Goal: Information Seeking & Learning: Learn about a topic

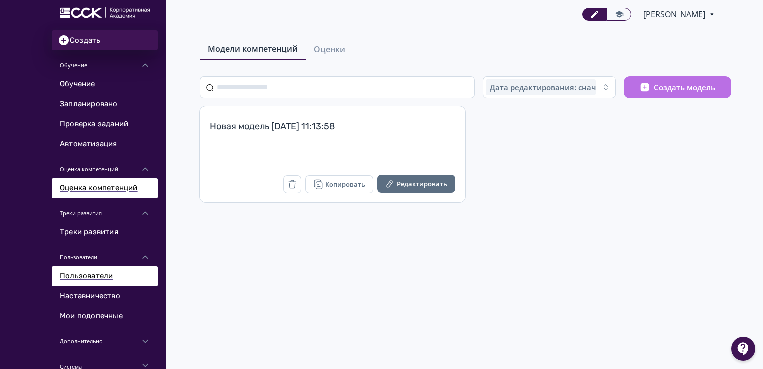
click at [94, 268] on link "Пользователи" at bounding box center [105, 276] width 106 height 20
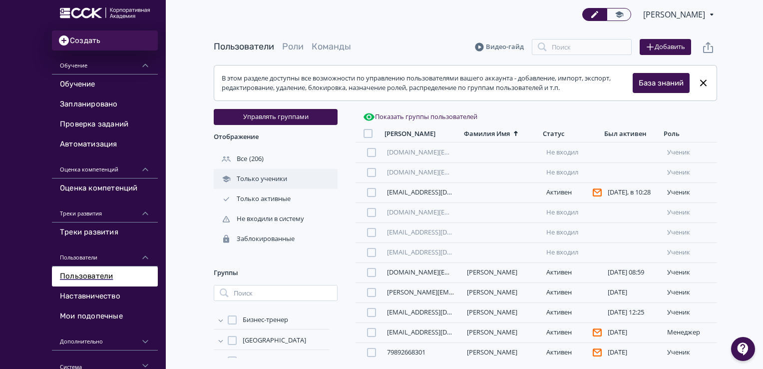
click at [256, 178] on div "Только ученики" at bounding box center [251, 178] width 75 height 9
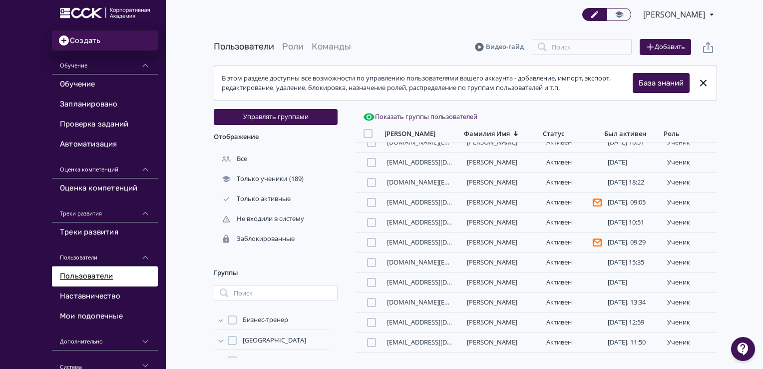
scroll to position [793, 0]
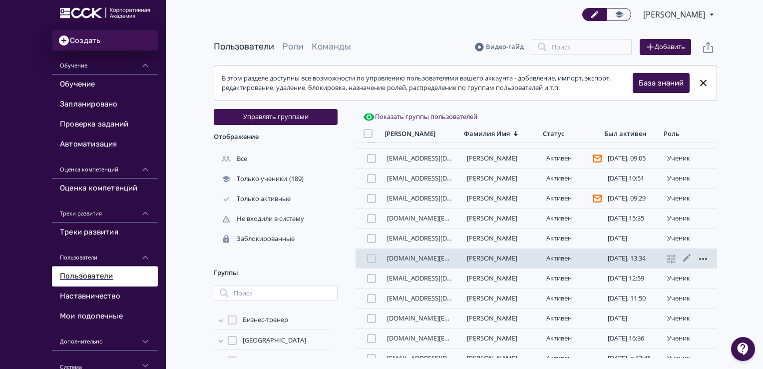
click at [699, 260] on icon at bounding box center [703, 259] width 8 height 2
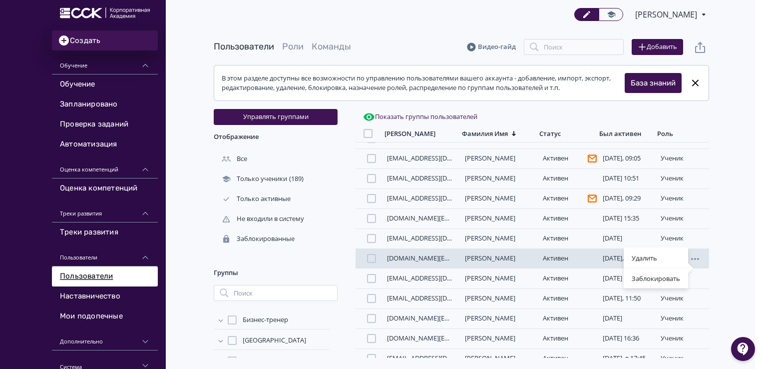
scroll to position [807, 0]
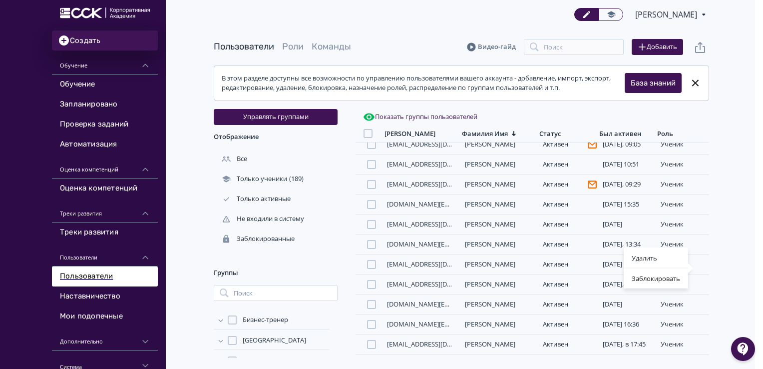
click at [747, 269] on div "Удалить Заблокировать" at bounding box center [381, 184] width 763 height 369
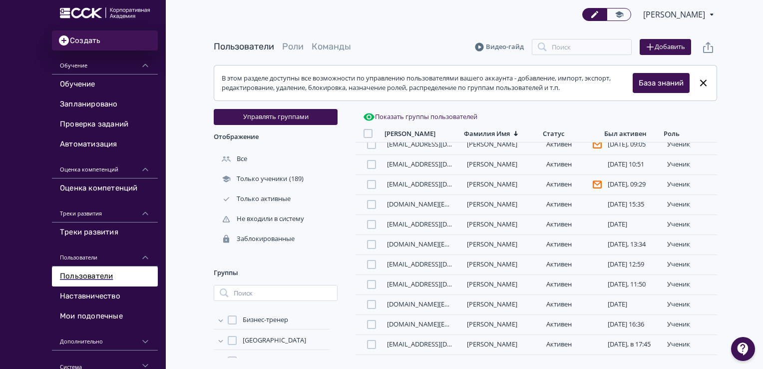
scroll to position [793, 0]
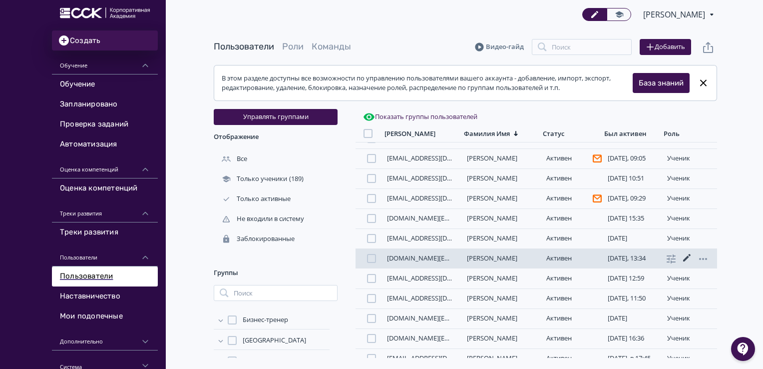
click at [686, 264] on icon at bounding box center [687, 258] width 12 height 12
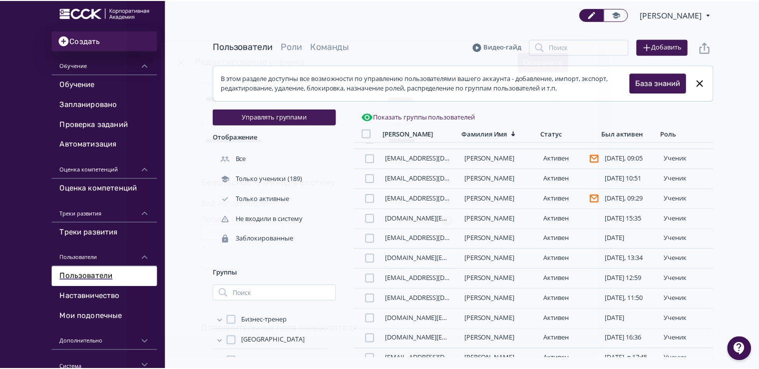
scroll to position [66, 0]
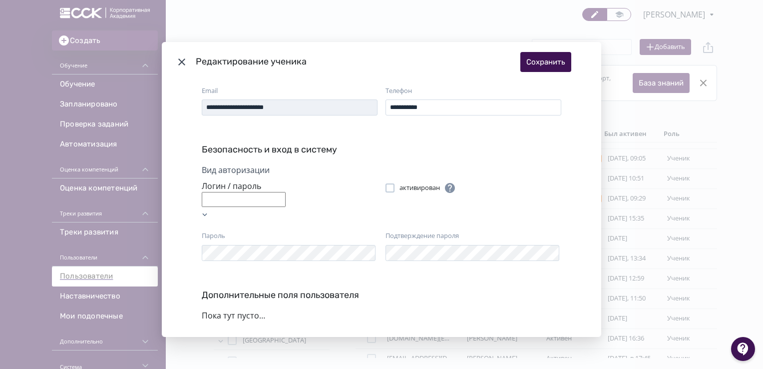
click at [181, 61] on icon "Modal" at bounding box center [181, 61] width 7 height 7
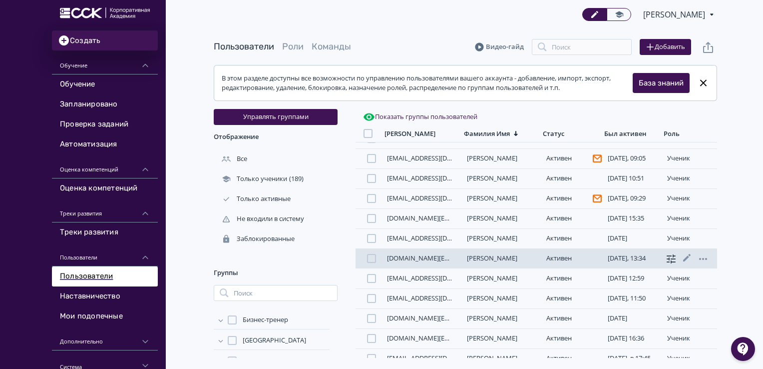
click at [670, 263] on icon at bounding box center [671, 258] width 9 height 9
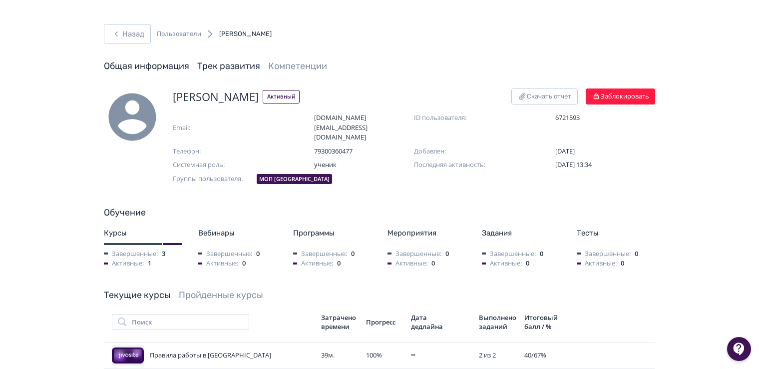
click at [224, 69] on link "Трек развития" at bounding box center [228, 65] width 63 height 11
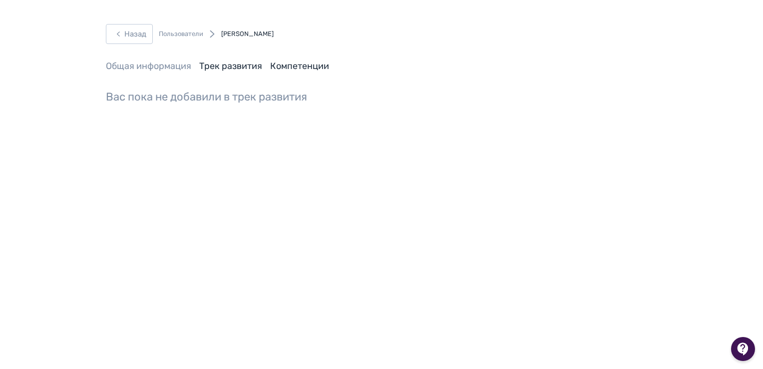
click at [310, 65] on link "Компетенции" at bounding box center [299, 65] width 59 height 11
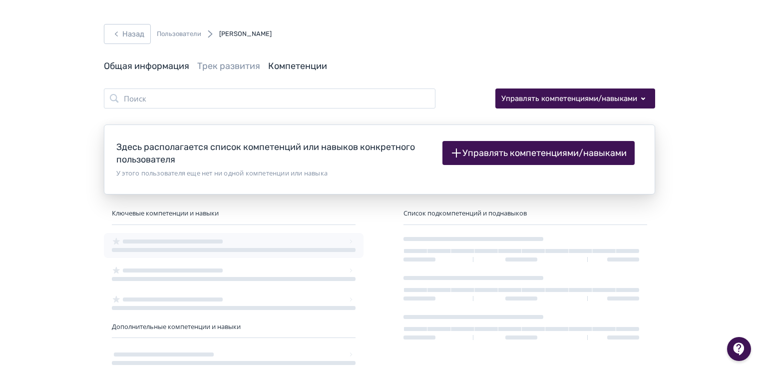
click at [164, 66] on link "Общая информация" at bounding box center [146, 65] width 85 height 11
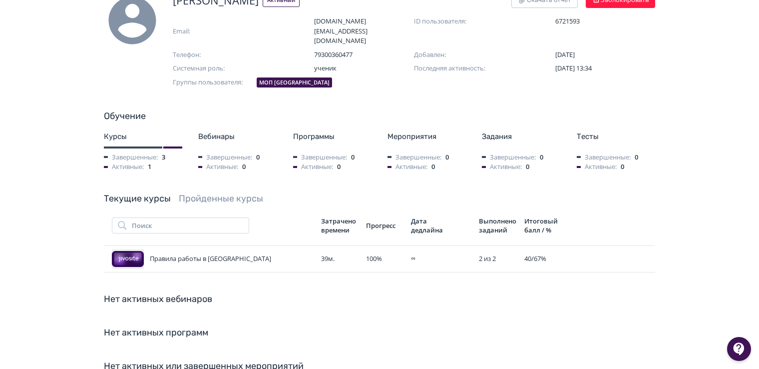
scroll to position [150, 0]
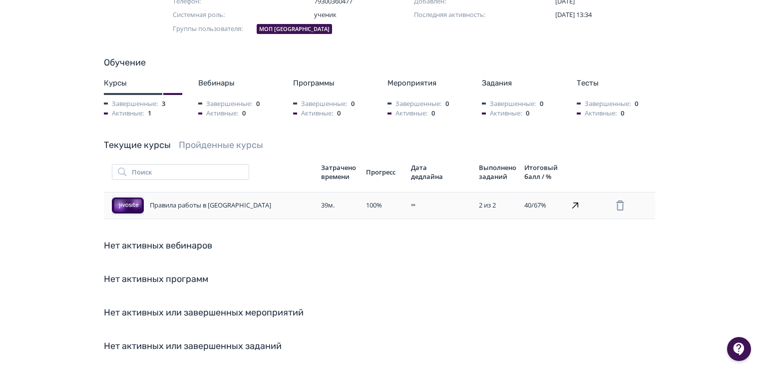
click at [206, 195] on div "Правила работы в [GEOGRAPHIC_DATA]" at bounding box center [212, 205] width 201 height 20
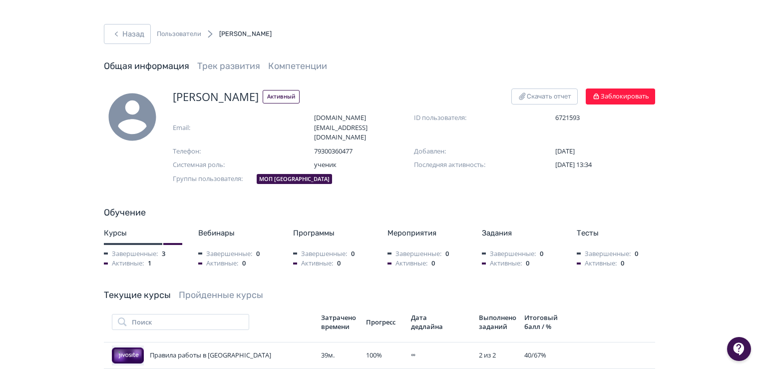
click at [225, 289] on link "Пройденные курсы" at bounding box center [221, 294] width 84 height 11
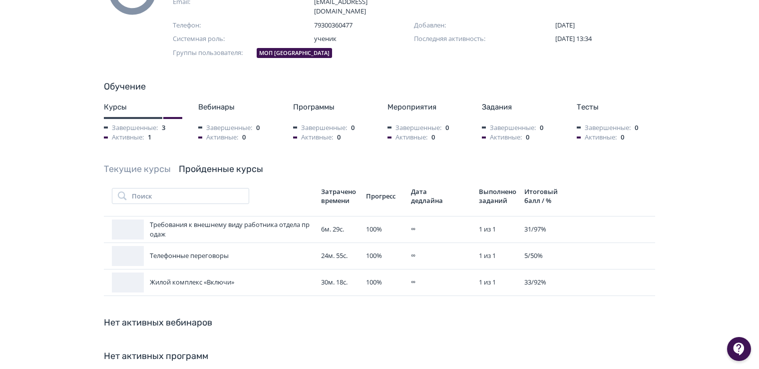
scroll to position [150, 0]
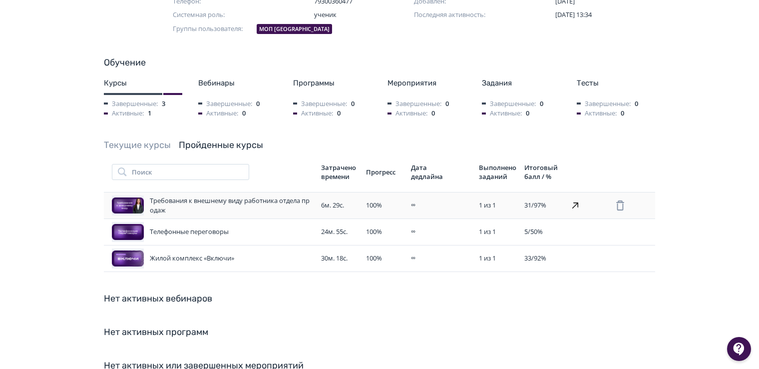
click at [196, 195] on div "Требования к внешнему виду работника отдела продаж" at bounding box center [212, 205] width 201 height 20
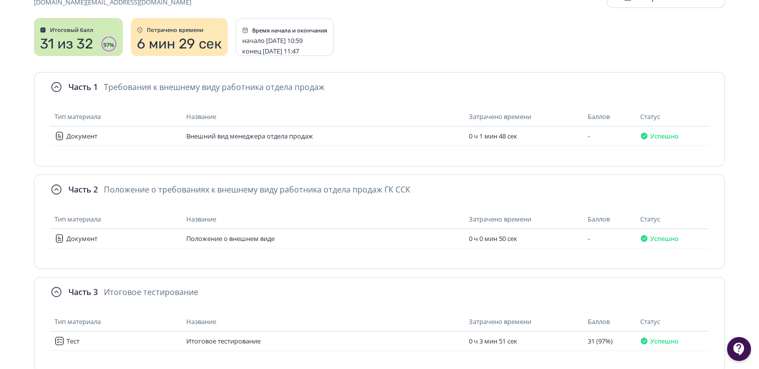
scroll to position [68, 0]
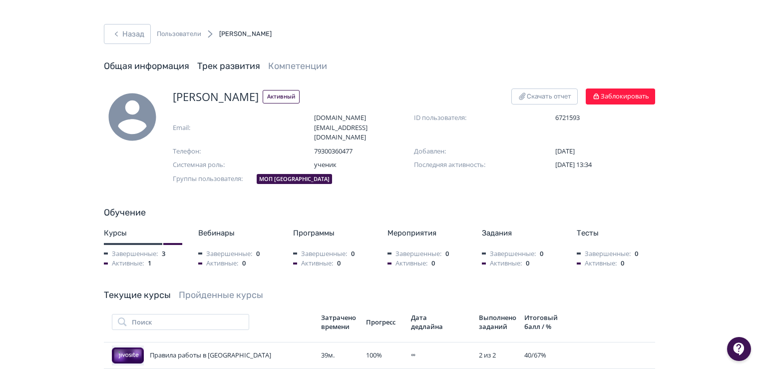
click at [238, 65] on link "Трек развития" at bounding box center [228, 65] width 63 height 11
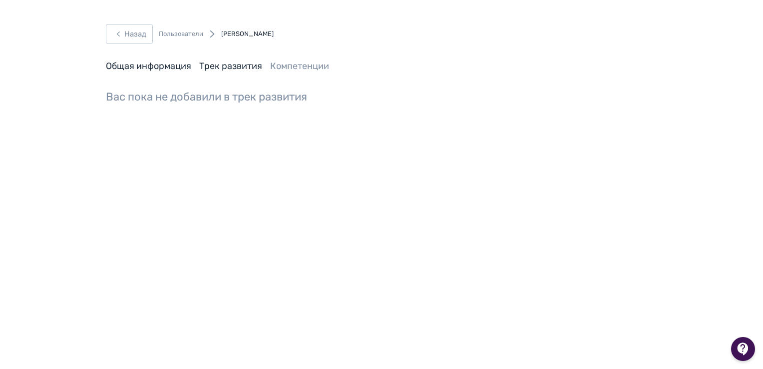
click at [168, 64] on link "Общая информация" at bounding box center [148, 65] width 85 height 11
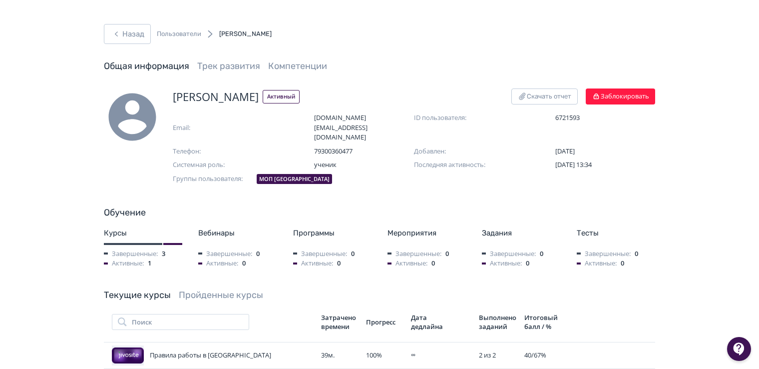
click at [216, 289] on link "Пройденные курсы" at bounding box center [221, 294] width 84 height 11
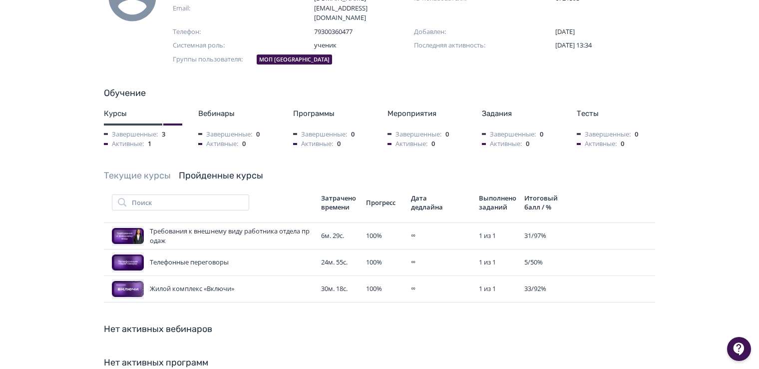
scroll to position [150, 0]
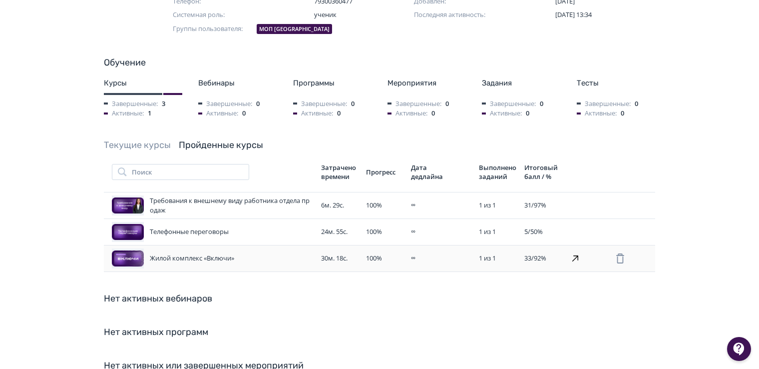
click at [199, 248] on div "Жилой комплекс «Включи»" at bounding box center [212, 258] width 201 height 20
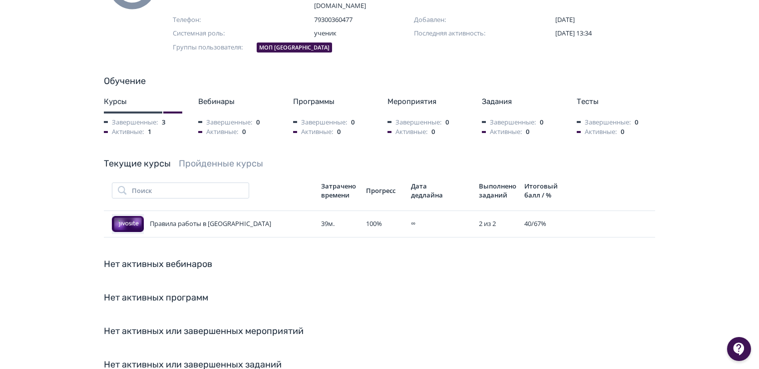
scroll to position [191, 0]
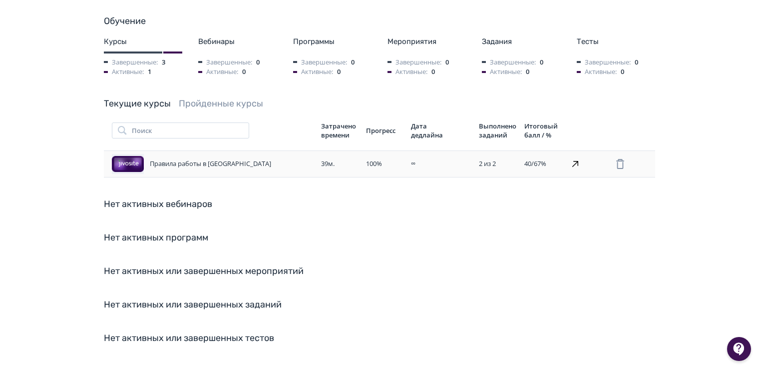
click at [195, 154] on div "Правила работы в [GEOGRAPHIC_DATA]" at bounding box center [212, 164] width 201 height 20
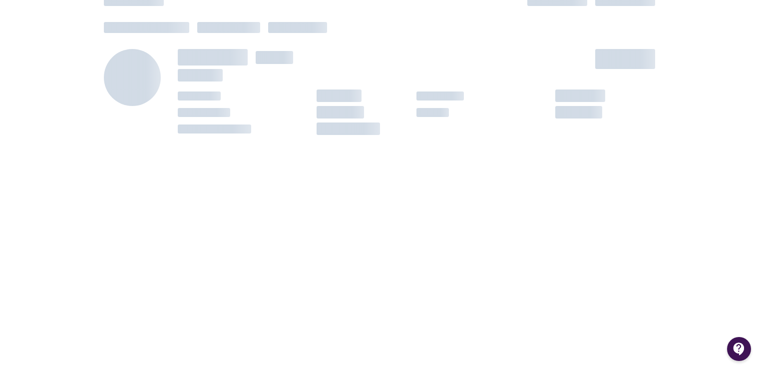
scroll to position [68, 0]
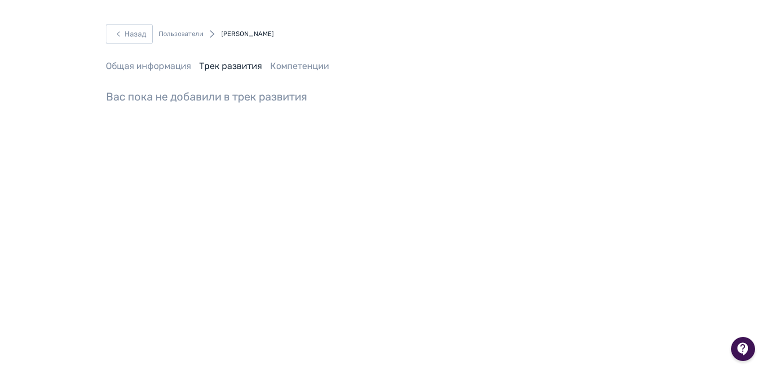
click at [180, 34] on link "Пользователи" at bounding box center [181, 34] width 44 height 10
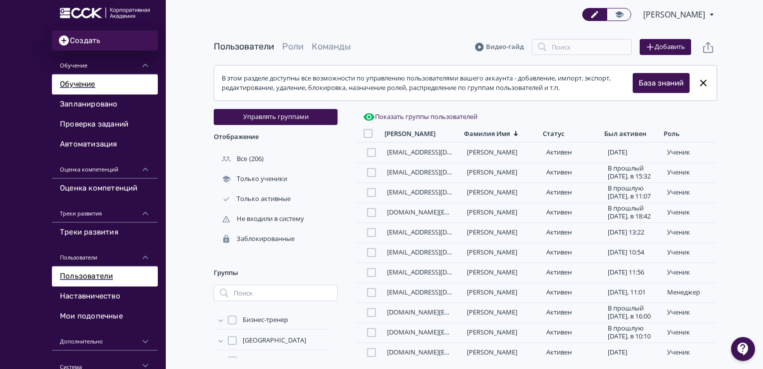
click at [84, 89] on link "Обучение" at bounding box center [105, 84] width 106 height 20
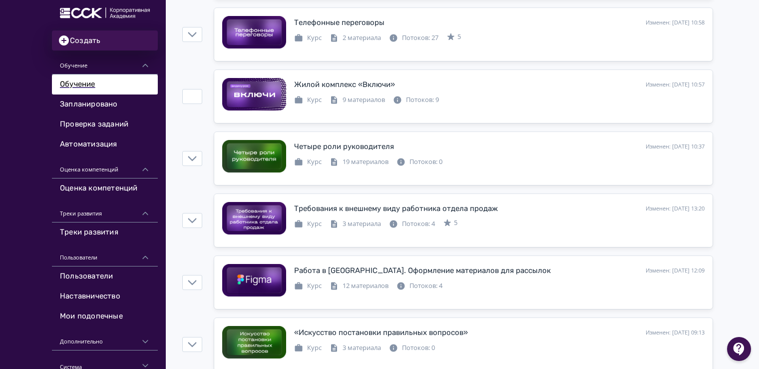
scroll to position [342, 0]
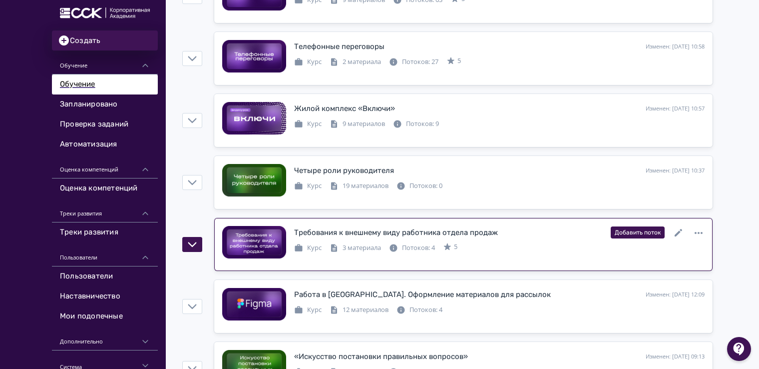
click at [368, 232] on div "Требования к внешнему виду работника отдела продаж" at bounding box center [396, 232] width 204 height 11
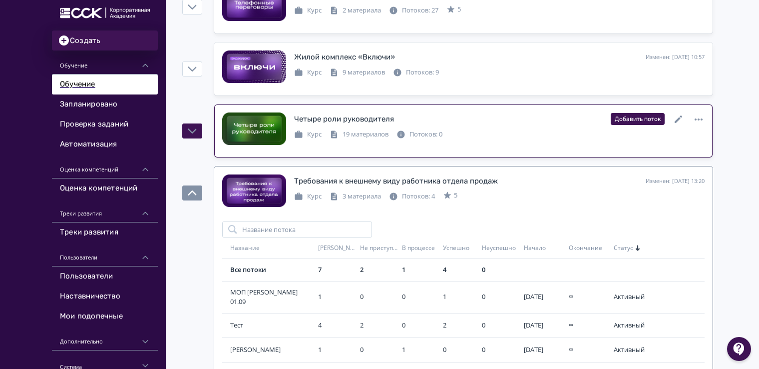
scroll to position [392, 0]
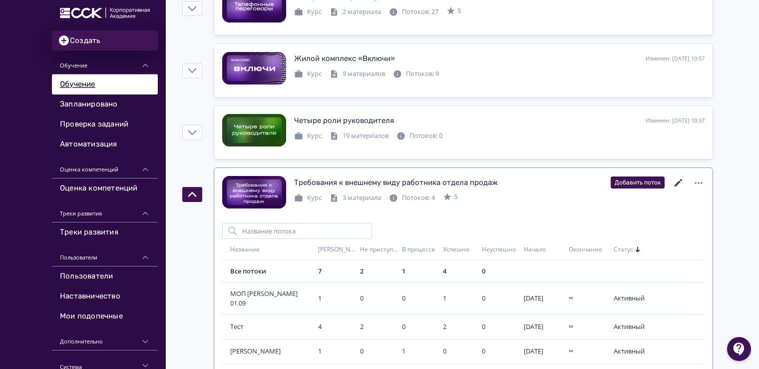
click at [677, 178] on icon at bounding box center [679, 183] width 12 height 12
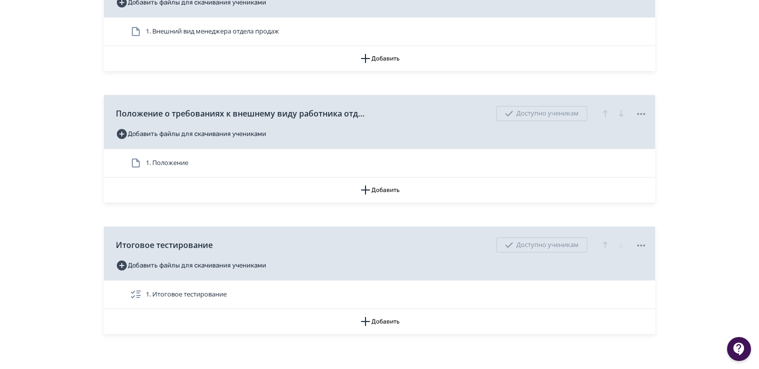
scroll to position [373, 0]
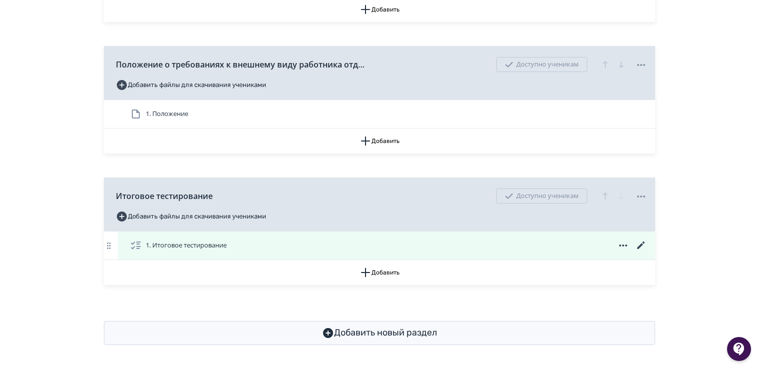
click at [210, 249] on span "1. Итоговое тестирование" at bounding box center [186, 245] width 81 height 10
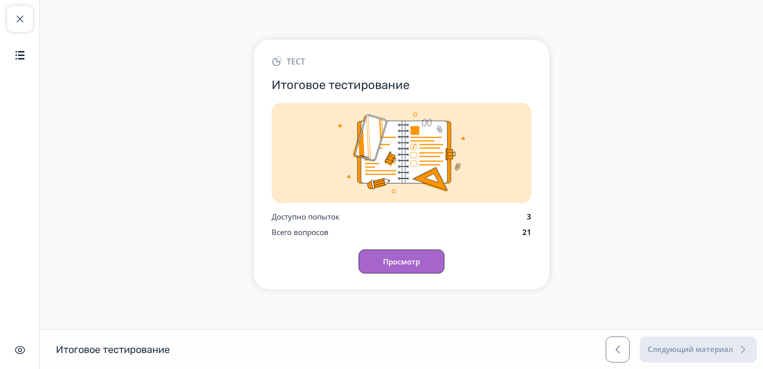
click at [409, 263] on button "Просмотр" at bounding box center [402, 261] width 86 height 24
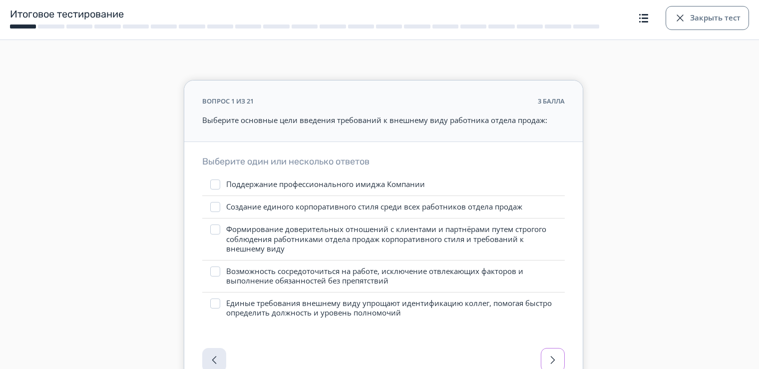
click at [549, 362] on span "button" at bounding box center [553, 360] width 12 height 12
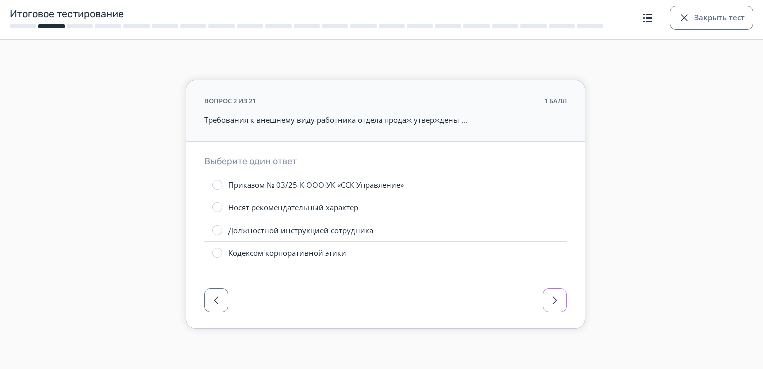
click at [545, 300] on button "button" at bounding box center [555, 300] width 24 height 24
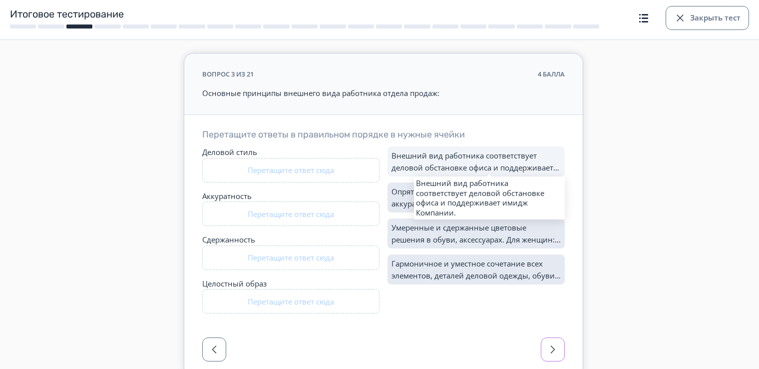
scroll to position [50, 0]
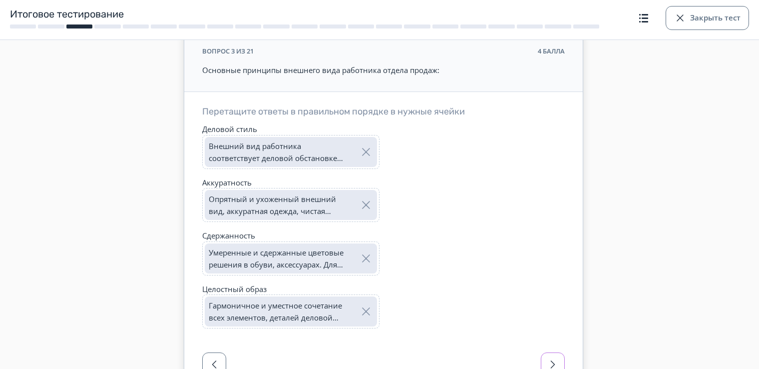
click at [551, 359] on span "button" at bounding box center [553, 364] width 12 height 12
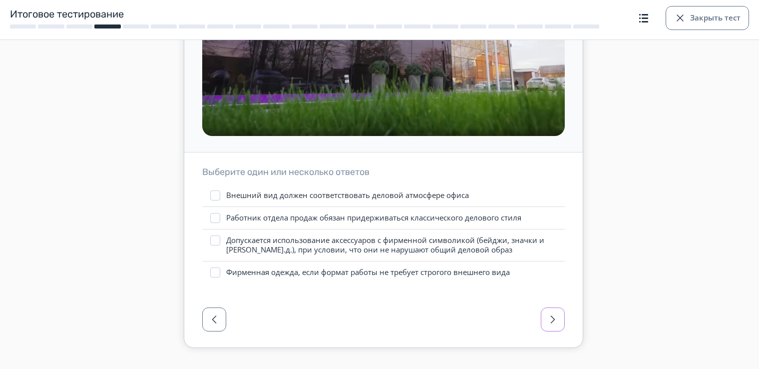
scroll to position [250, 0]
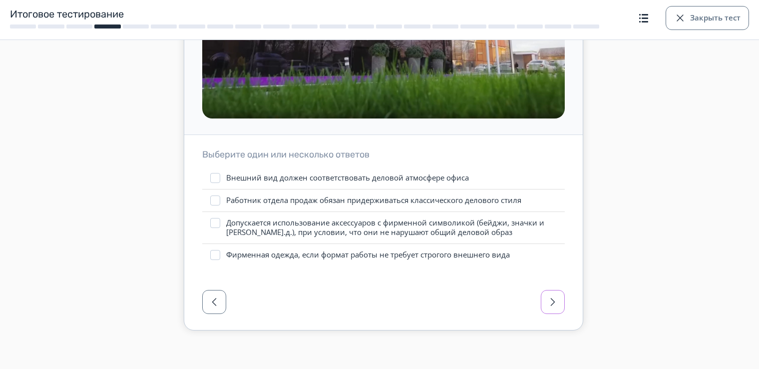
click at [553, 310] on button "button" at bounding box center [553, 302] width 24 height 24
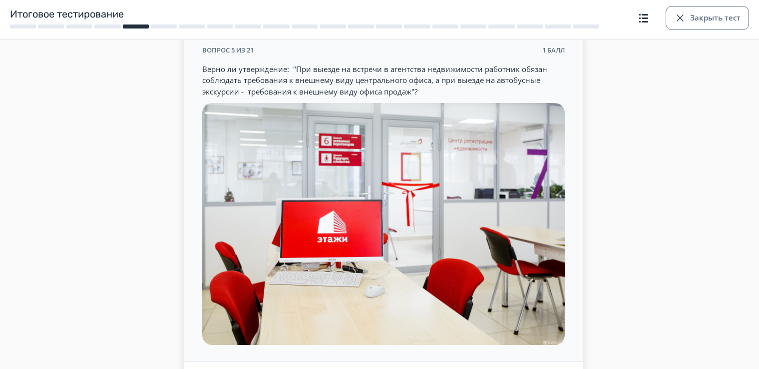
scroll to position [50, 0]
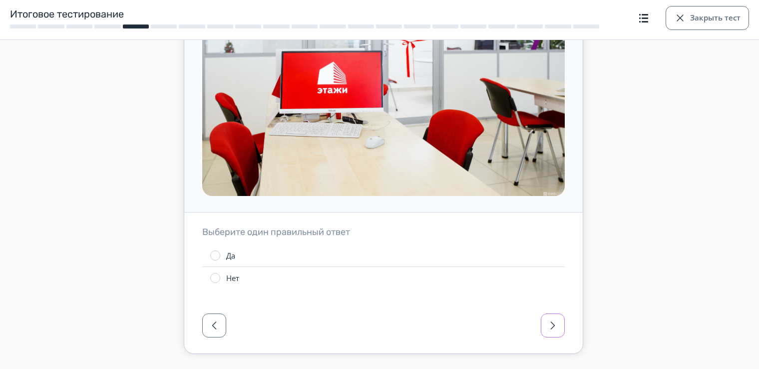
click at [557, 321] on span "button" at bounding box center [553, 325] width 12 height 12
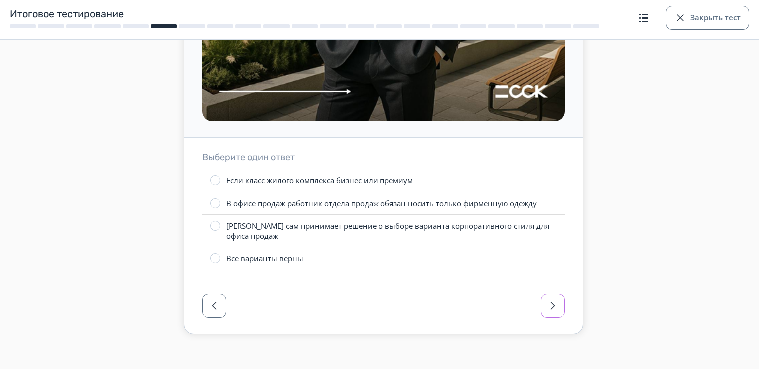
scroll to position [389, 0]
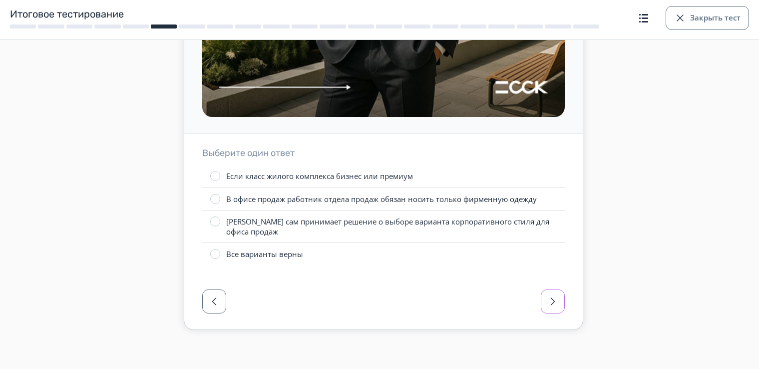
click at [552, 299] on span "button" at bounding box center [553, 301] width 12 height 12
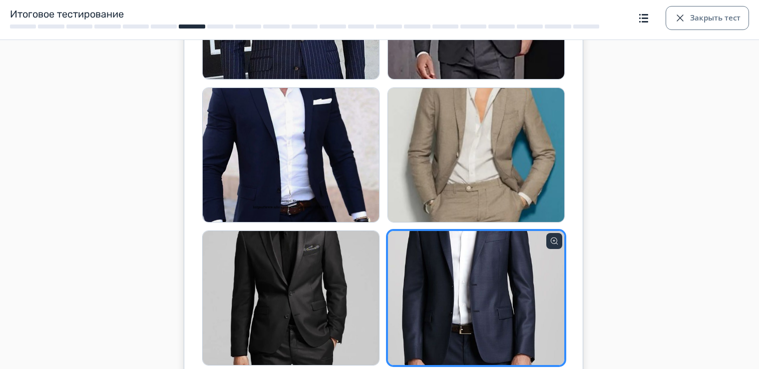
scroll to position [290, 0]
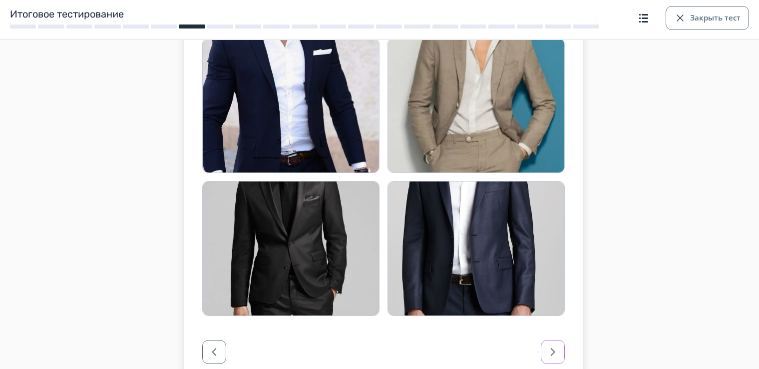
click at [561, 359] on button "button" at bounding box center [553, 352] width 24 height 24
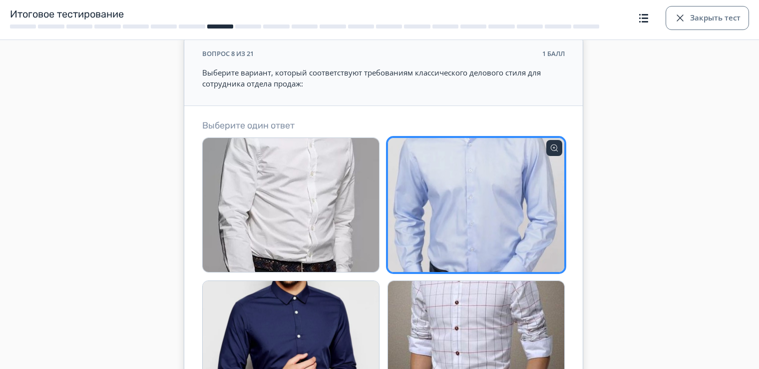
scroll to position [197, 0]
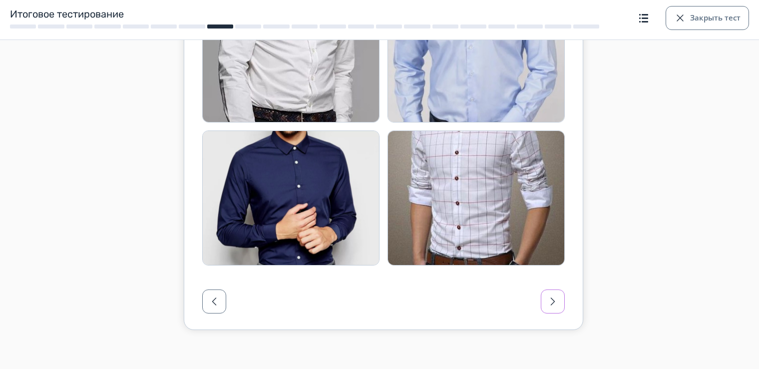
click at [551, 297] on span "button" at bounding box center [553, 301] width 12 height 12
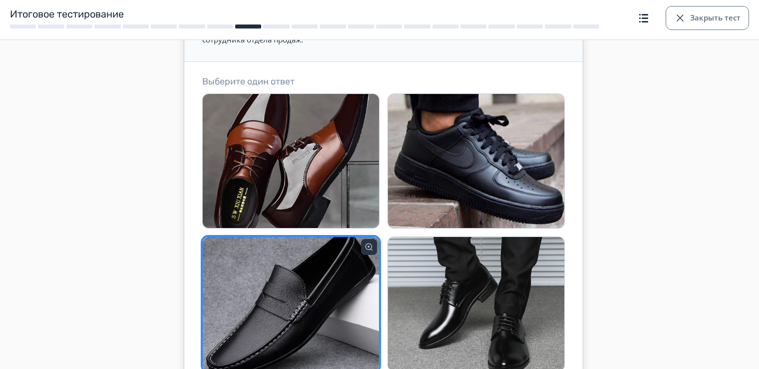
scroll to position [147, 0]
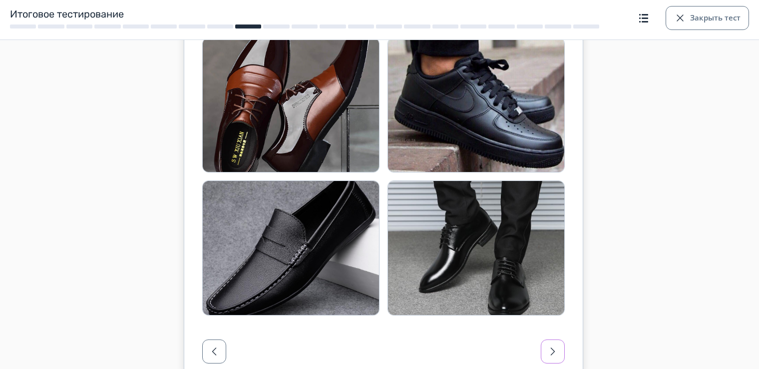
click at [556, 352] on span "button" at bounding box center [553, 351] width 12 height 12
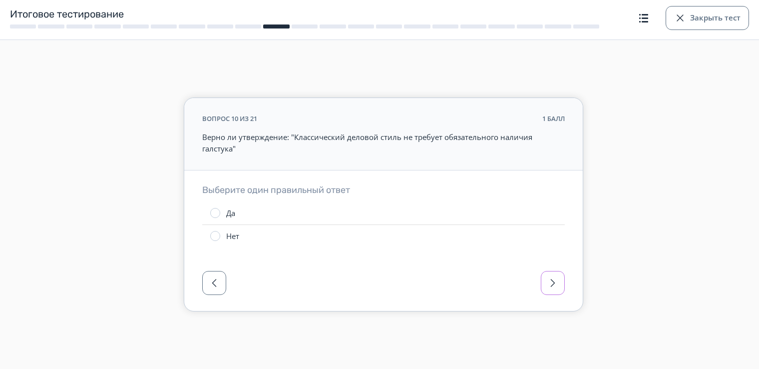
scroll to position [0, 0]
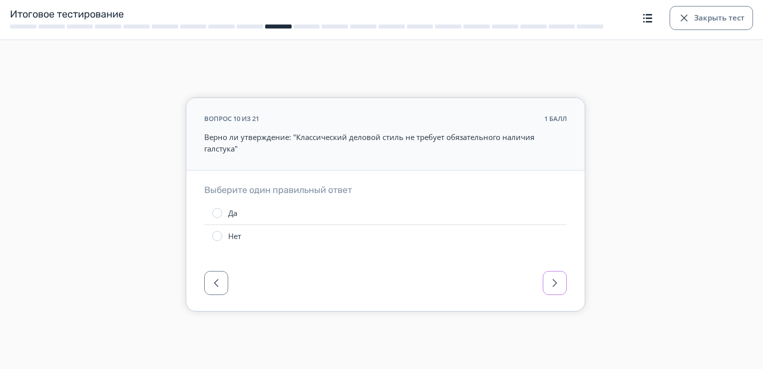
click at [553, 286] on span "button" at bounding box center [555, 283] width 12 height 12
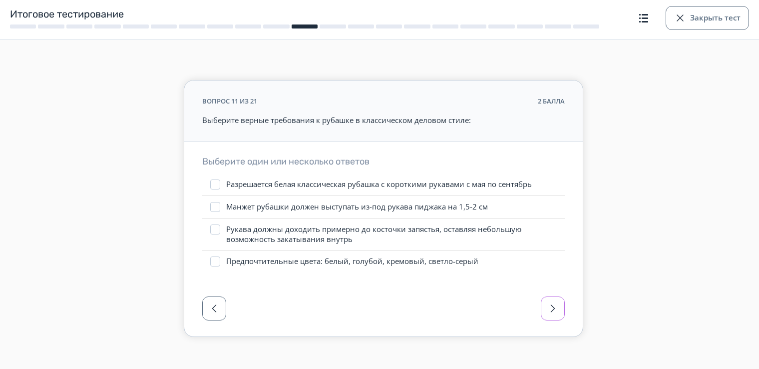
click at [553, 308] on span "button" at bounding box center [553, 308] width 12 height 12
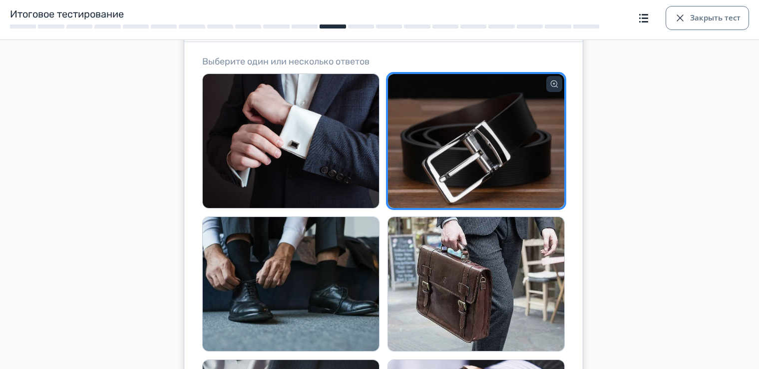
scroll to position [300, 0]
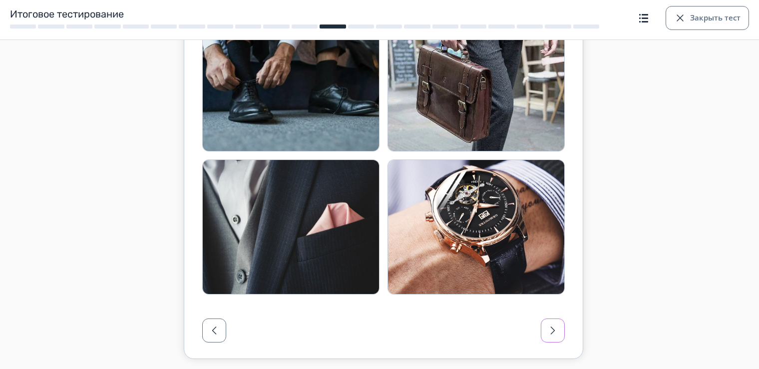
click at [545, 328] on button "button" at bounding box center [553, 330] width 24 height 24
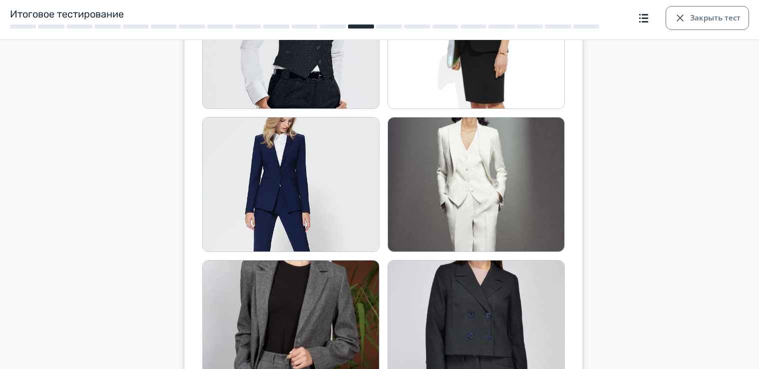
scroll to position [340, 0]
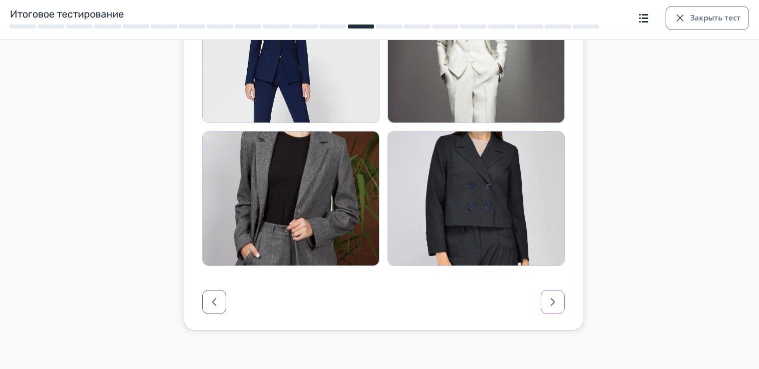
click at [557, 302] on span "button" at bounding box center [553, 302] width 12 height 12
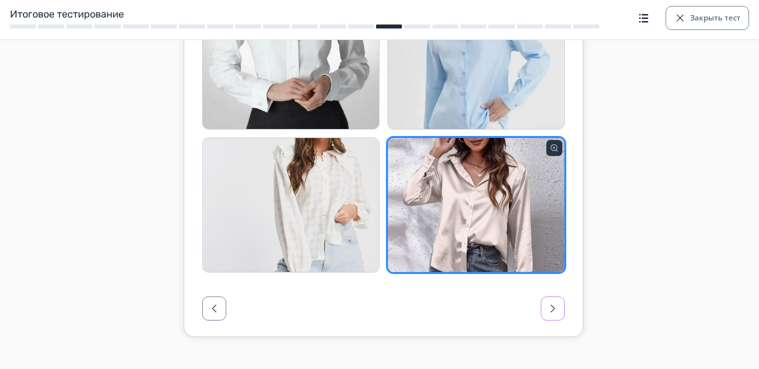
scroll to position [197, 0]
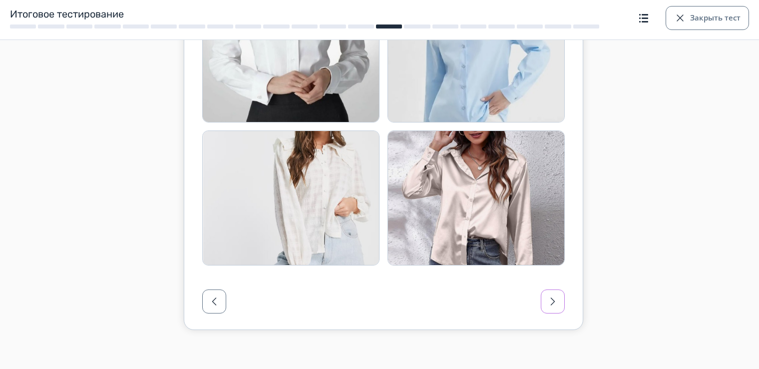
click at [549, 301] on span "button" at bounding box center [553, 301] width 12 height 12
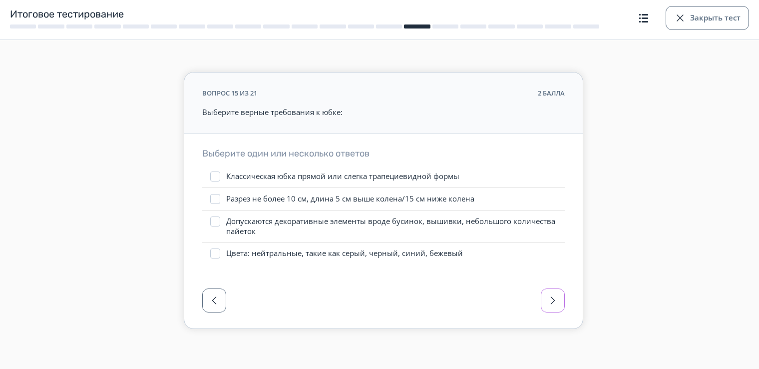
scroll to position [7, 0]
click at [549, 301] on span "button" at bounding box center [553, 301] width 12 height 12
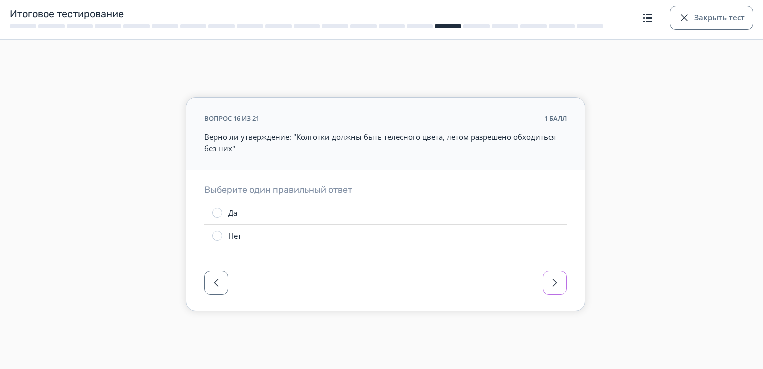
click at [548, 283] on button "button" at bounding box center [555, 283] width 24 height 24
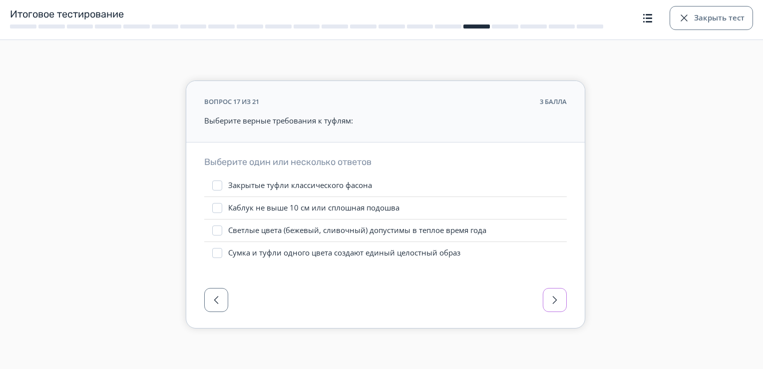
click at [551, 299] on span "button" at bounding box center [555, 300] width 12 height 12
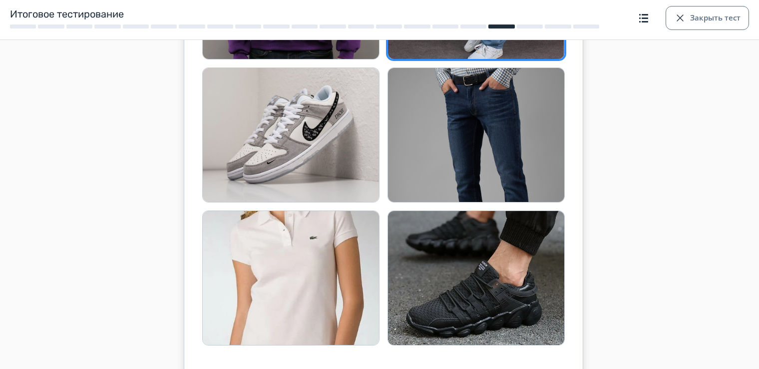
scroll to position [250, 0]
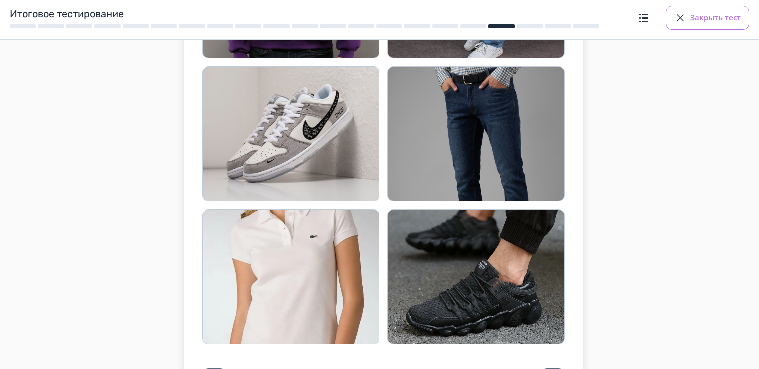
click at [722, 21] on button "Закрыть тест" at bounding box center [707, 18] width 83 height 24
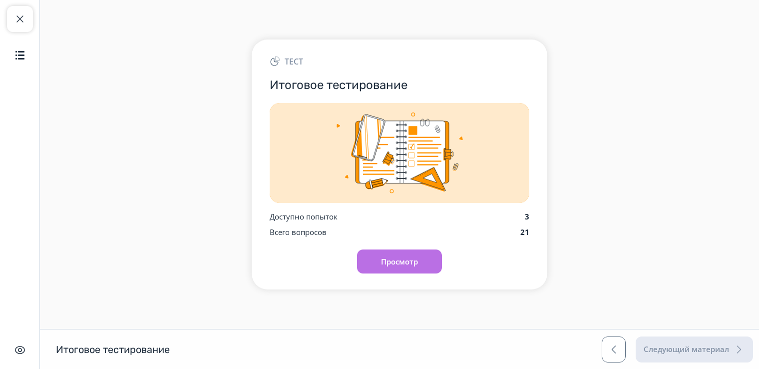
scroll to position [0, 0]
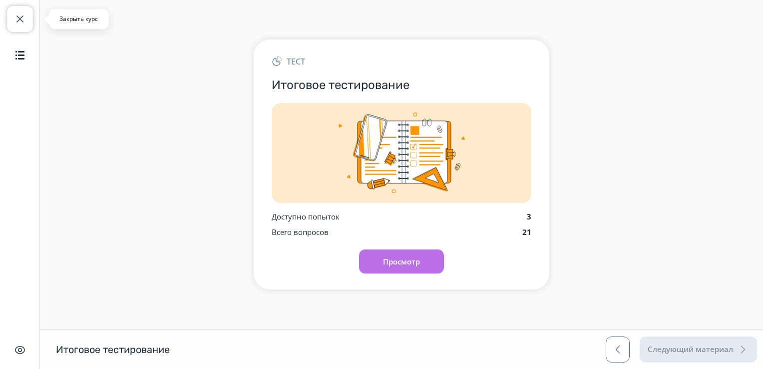
click at [10, 14] on button "Закрыть курс" at bounding box center [20, 19] width 26 height 26
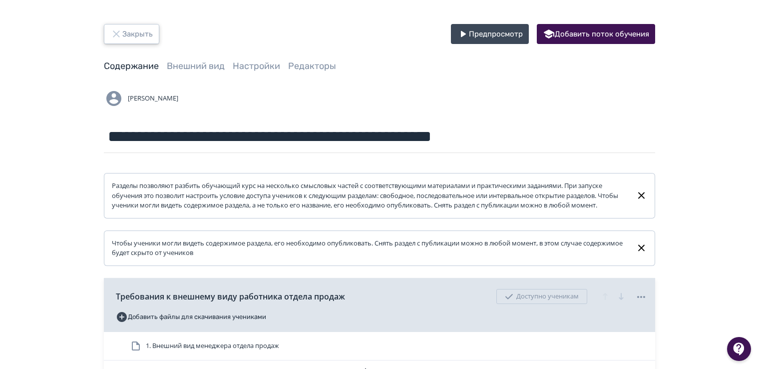
click at [120, 33] on icon "button" at bounding box center [116, 34] width 12 height 12
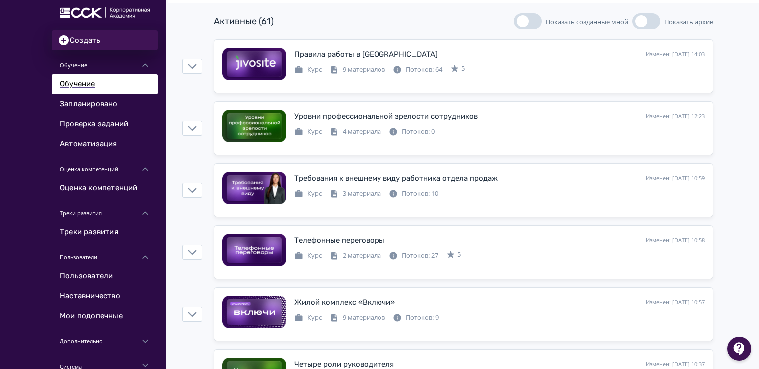
scroll to position [150, 0]
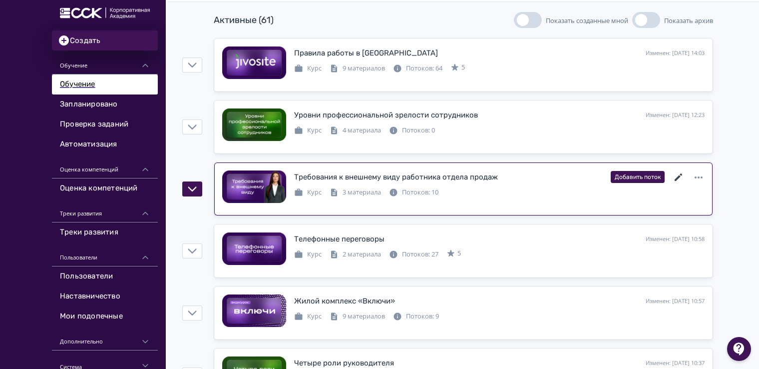
click at [675, 175] on icon at bounding box center [679, 177] width 12 height 12
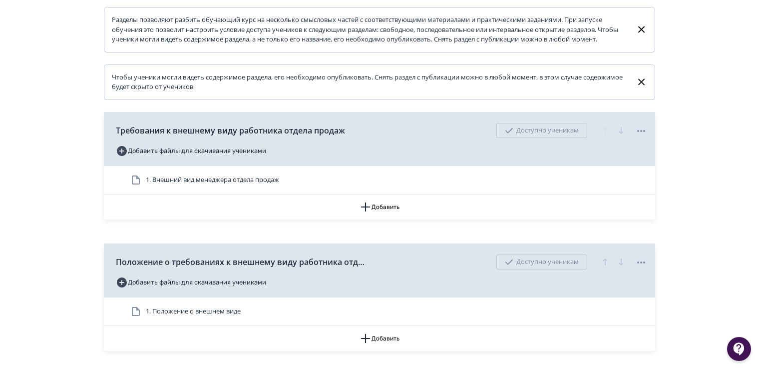
scroll to position [123, 0]
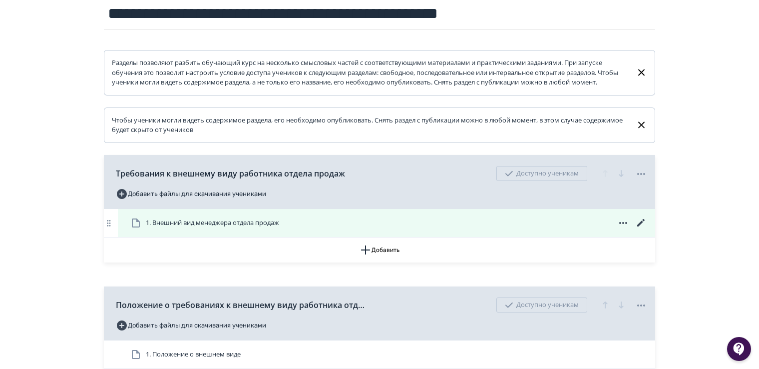
click at [229, 228] on span "1. Внешний вид менеджера отдела продаж" at bounding box center [212, 223] width 133 height 10
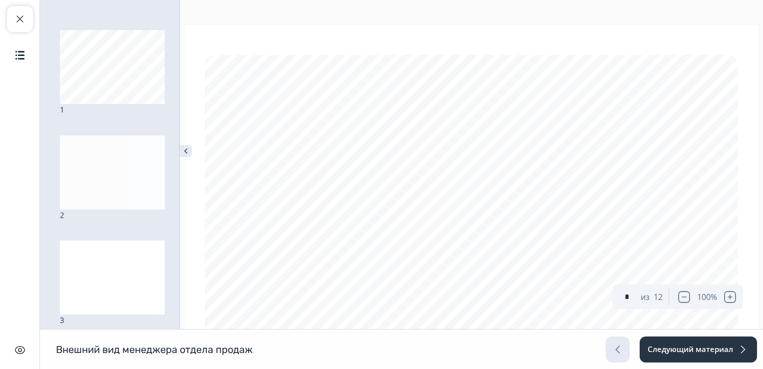
click at [84, 165] on div at bounding box center [112, 172] width 105 height 74
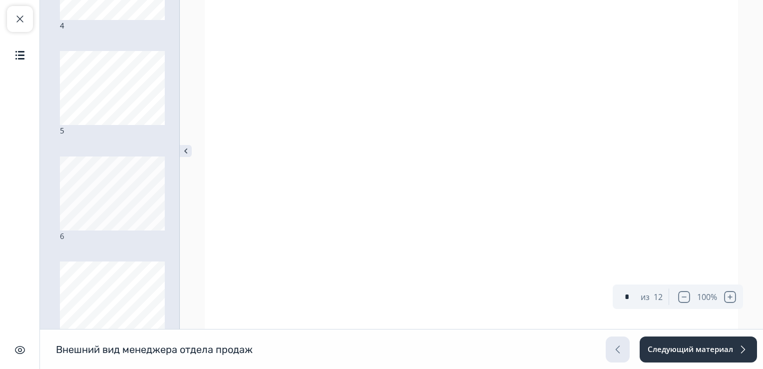
scroll to position [1968, 0]
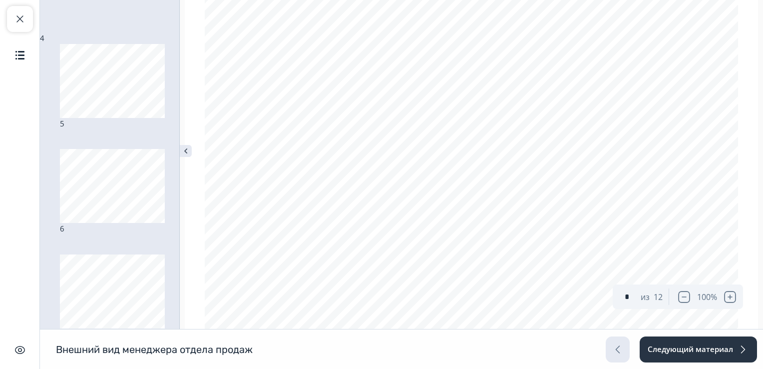
type input "*"
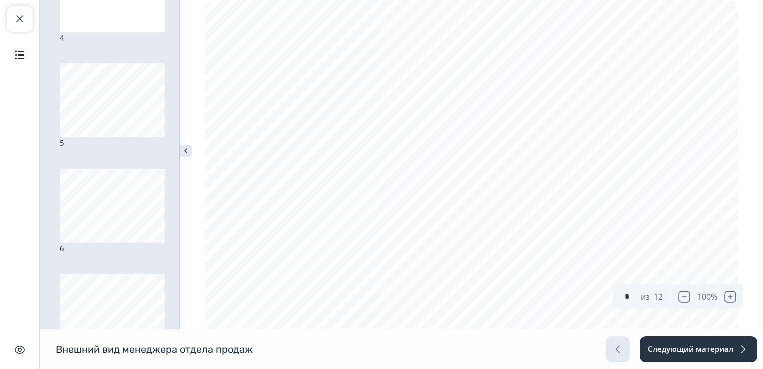
scroll to position [328, 0]
